Goal: Task Accomplishment & Management: Manage account settings

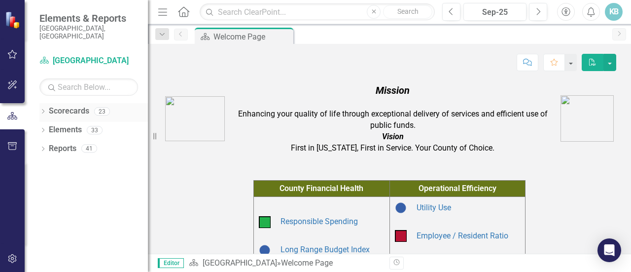
click at [45, 109] on icon "Dropdown" at bounding box center [42, 111] width 7 height 5
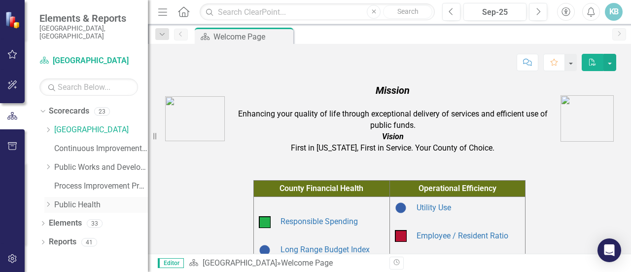
click at [74, 199] on link "Public Health" at bounding box center [101, 204] width 94 height 11
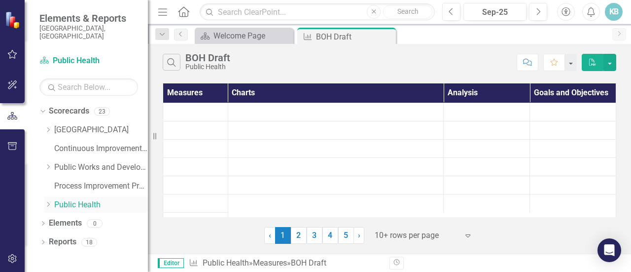
click at [46, 201] on icon "Dropdown" at bounding box center [47, 204] width 7 height 6
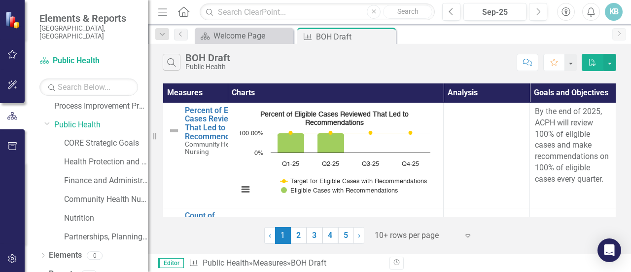
scroll to position [84, 0]
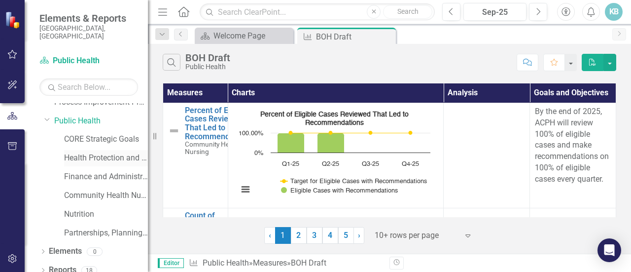
click at [96, 152] on link "Health Protection and Response" at bounding box center [106, 157] width 84 height 11
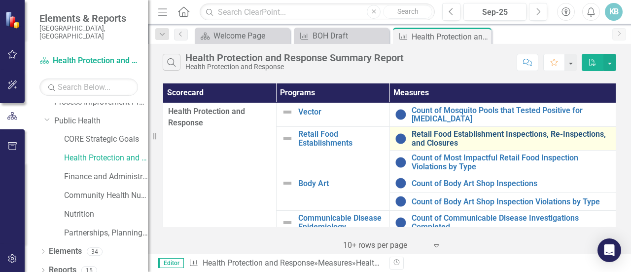
click at [460, 136] on link "Retail Food Establishment Inspections, Re-Inspections, and Closures" at bounding box center [512, 138] width 200 height 17
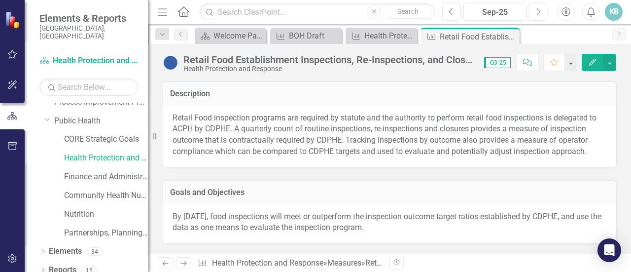
click at [493, 62] on span "Q3-25" at bounding box center [497, 62] width 27 height 11
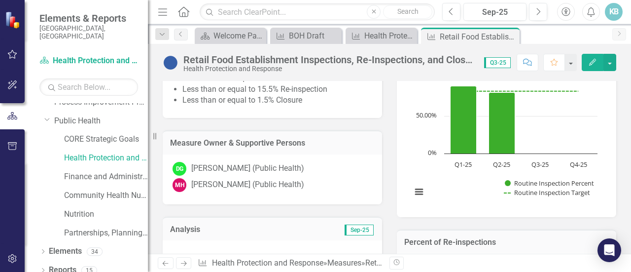
scroll to position [118, 0]
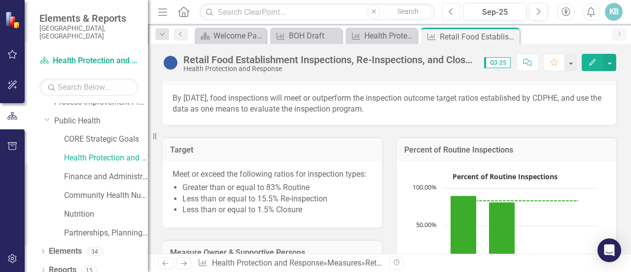
click at [453, 8] on icon "Previous" at bounding box center [451, 11] width 5 height 9
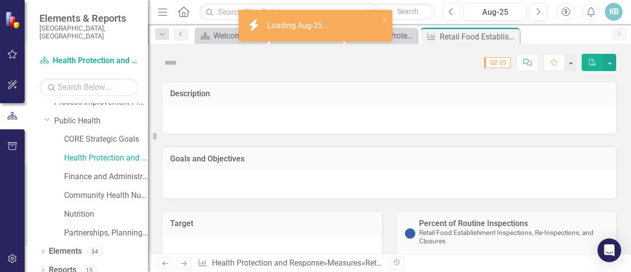
click at [453, 8] on icon "Previous" at bounding box center [451, 11] width 5 height 9
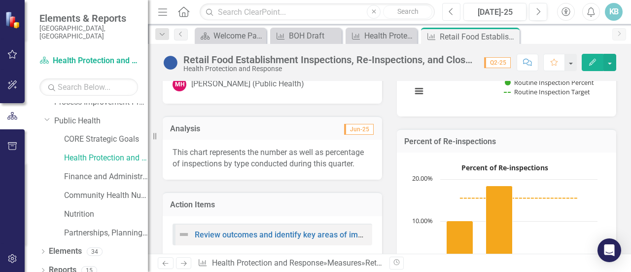
scroll to position [333, 0]
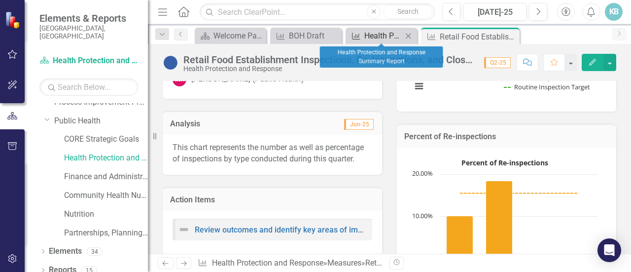
click at [378, 36] on div "Health Protection and Response Summary Report" at bounding box center [383, 36] width 38 height 12
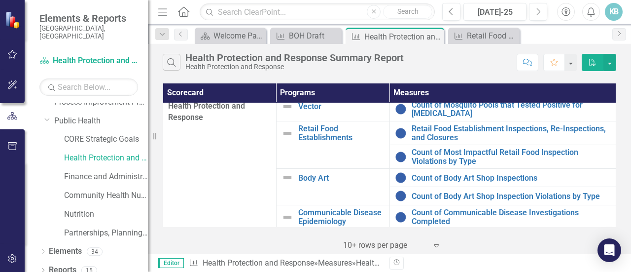
scroll to position [7, 0]
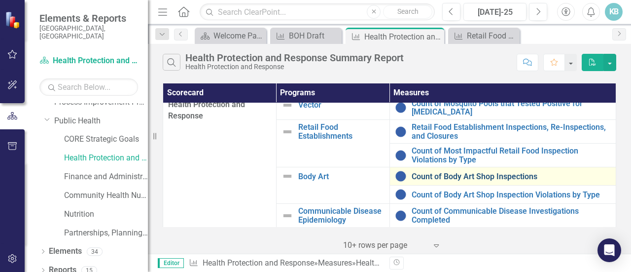
click at [475, 175] on link "Count of Body Art Shop Inspections" at bounding box center [512, 176] width 200 height 9
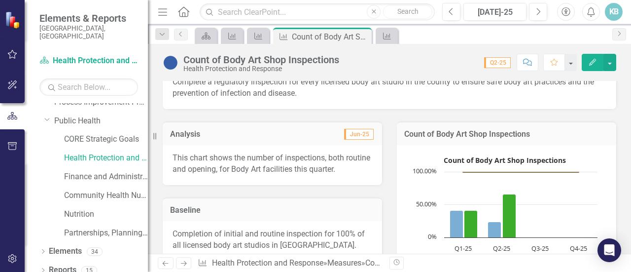
scroll to position [115, 0]
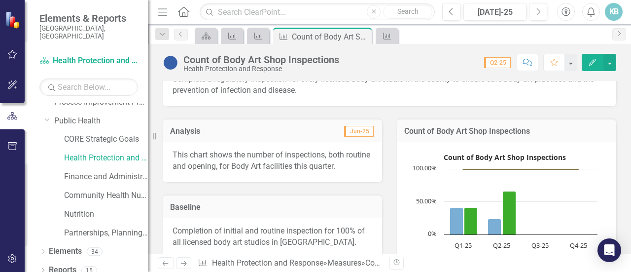
drag, startPoint x: 363, startPoint y: 167, endPoint x: 216, endPoint y: 159, distance: 147.2
click at [216, 159] on p "This chart shows the number of inspections, both routine and opening, for Body …" at bounding box center [273, 160] width 200 height 23
click at [207, 37] on icon "Scorecard" at bounding box center [206, 36] width 10 height 8
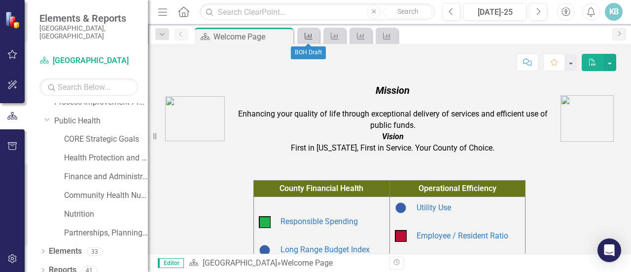
click at [311, 34] on icon "Measure" at bounding box center [309, 36] width 10 height 8
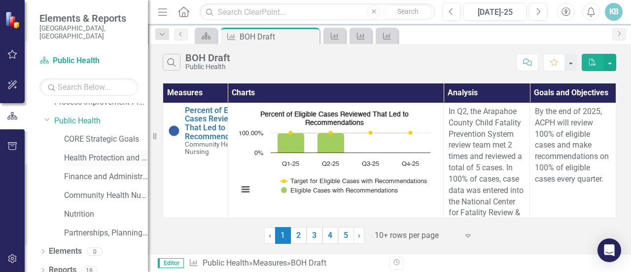
click at [98, 152] on link "Health Protection and Response" at bounding box center [106, 157] width 84 height 11
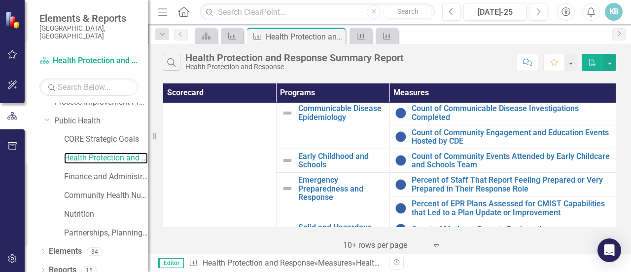
scroll to position [114, 0]
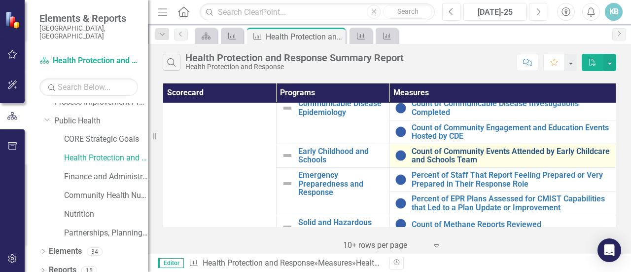
click at [454, 153] on link "Count of Community Events Attended by Early Childcare and Schools Team" at bounding box center [512, 155] width 200 height 17
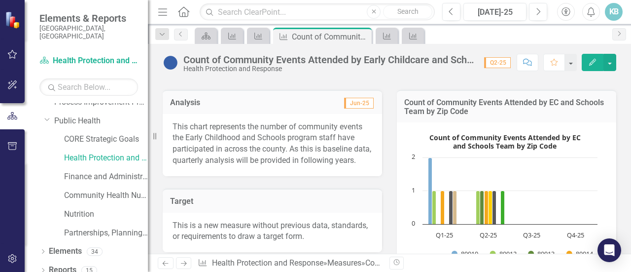
scroll to position [191, 0]
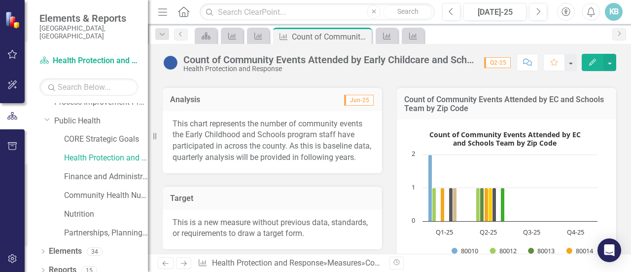
drag, startPoint x: 290, startPoint y: 157, endPoint x: 312, endPoint y: 176, distance: 29.4
click at [312, 163] on p "This chart represents the number of community events the Early Childhood and Sc…" at bounding box center [273, 140] width 200 height 45
drag, startPoint x: 291, startPoint y: 156, endPoint x: 342, endPoint y: 191, distance: 62.0
click at [342, 173] on div "This chart represents the number of community events the Early Childhood and Sc…" at bounding box center [272, 142] width 219 height 62
drag, startPoint x: 275, startPoint y: 163, endPoint x: 313, endPoint y: 180, distance: 41.3
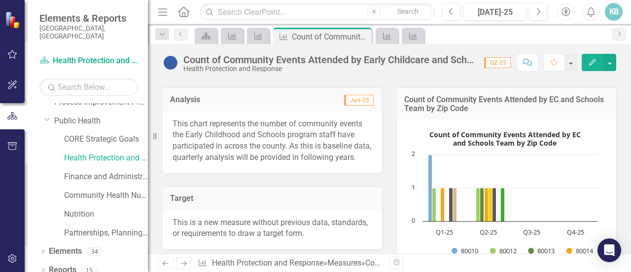
click at [313, 163] on p "This chart represents the number of community events the Early Childhood and Sc…" at bounding box center [273, 140] width 200 height 45
drag, startPoint x: 288, startPoint y: 155, endPoint x: 330, endPoint y: 175, distance: 46.1
click at [330, 163] on p "This chart represents the number of community events the Early Childhood and Sc…" at bounding box center [273, 140] width 200 height 45
click at [590, 62] on icon "Edit" at bounding box center [592, 62] width 9 height 7
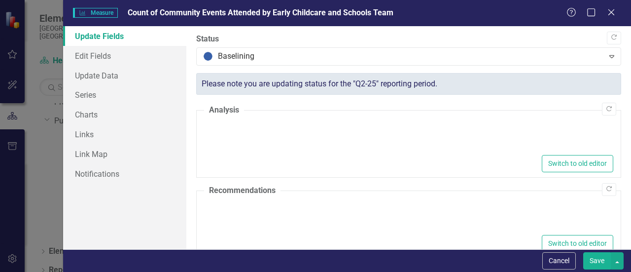
type textarea "<p>This chart represents the number of community events the Early Childhood and…"
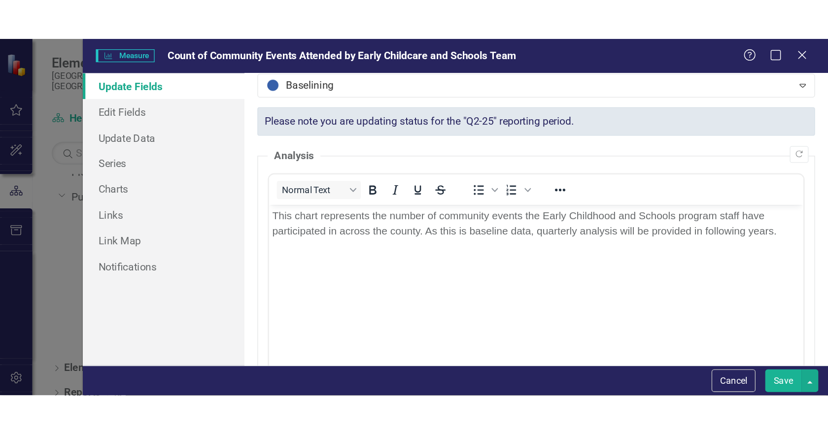
scroll to position [14, 0]
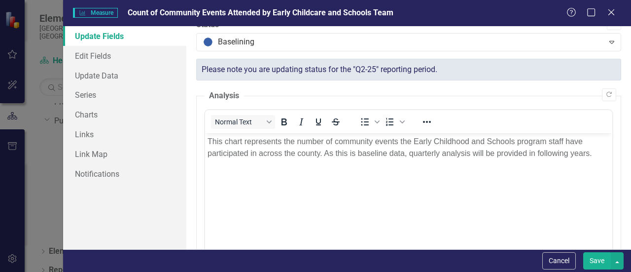
click at [594, 150] on p "This chart represents the number of community events the Early Childhood and Sc…" at bounding box center [409, 148] width 402 height 24
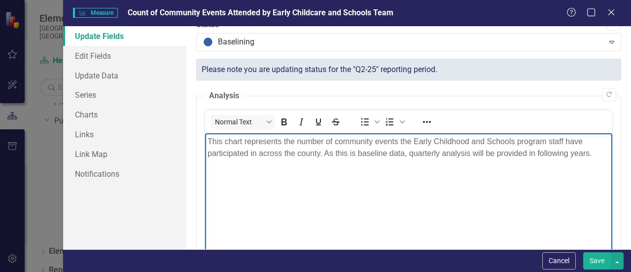
drag, startPoint x: 594, startPoint y: 152, endPoint x: 323, endPoint y: 159, distance: 270.8
click at [323, 159] on body "This chart represents the number of community events the Early Childhood and Sc…" at bounding box center [408, 207] width 407 height 148
copy p "As this is baseline data, quarterly analysis will be provided in following year…"
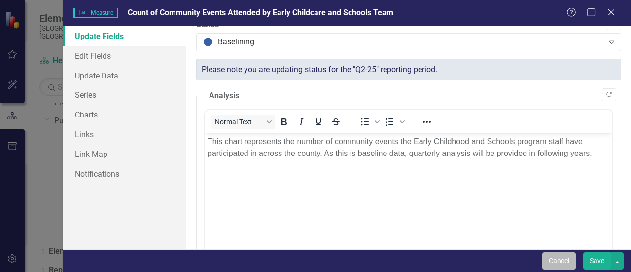
click at [558, 258] on button "Cancel" at bounding box center [559, 260] width 34 height 17
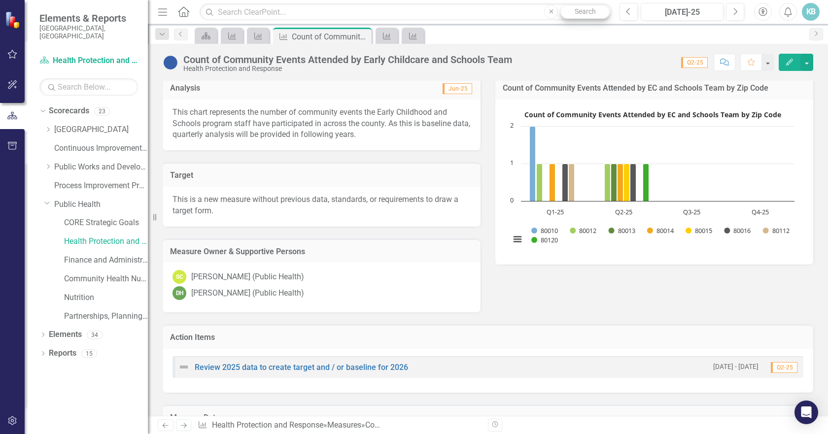
scroll to position [180, 0]
